Goal: Information Seeking & Learning: Learn about a topic

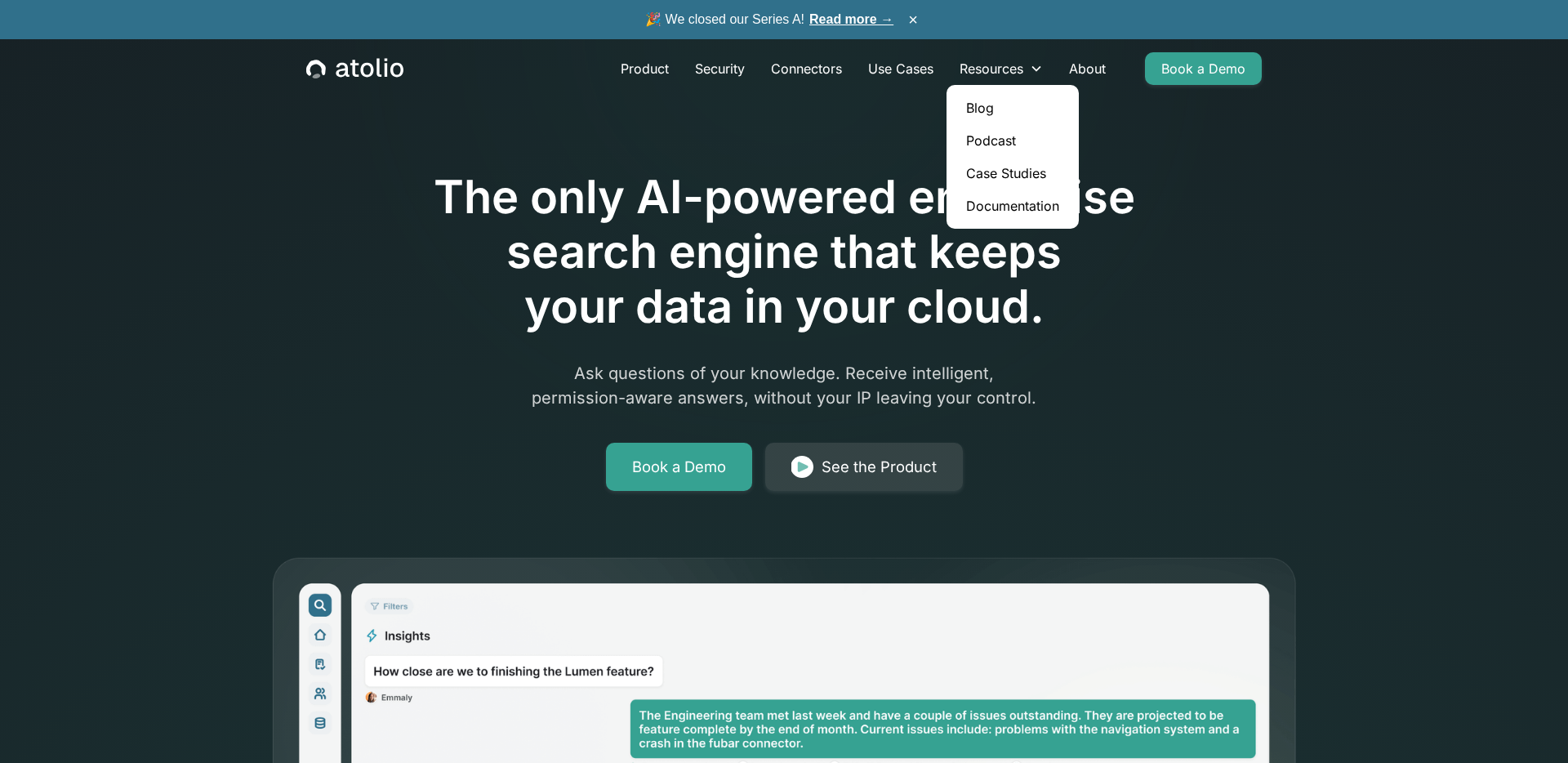
click at [1001, 107] on link "Blog" at bounding box center [1012, 107] width 119 height 33
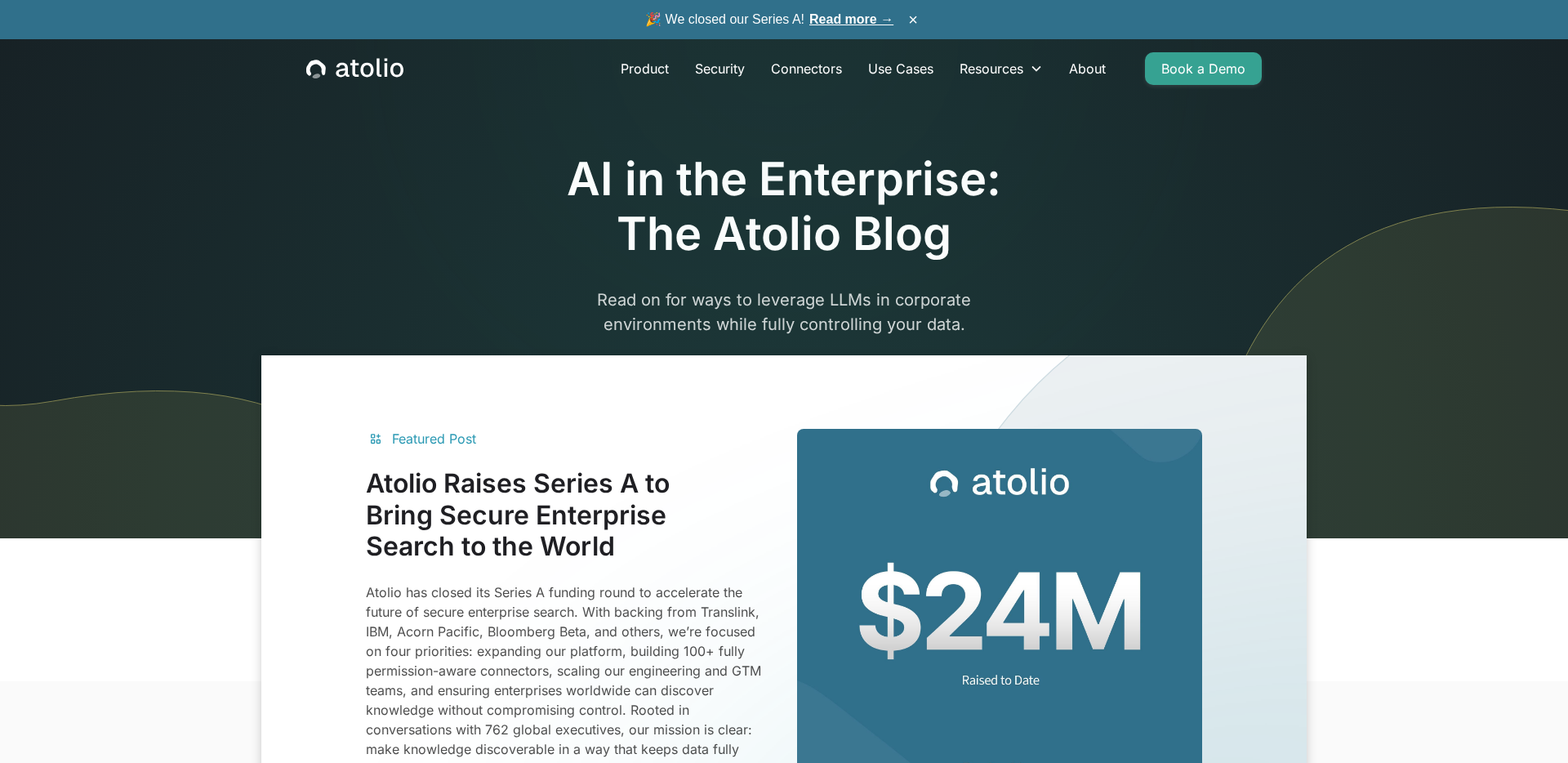
click at [265, 165] on img at bounding box center [234, 268] width 469 height 540
click at [781, 487] on link "Featured Post Atolio Raises Series A to Bring Secure Enterprise Search to the W…" at bounding box center [783, 649] width 836 height 440
